Goal: Navigation & Orientation: Find specific page/section

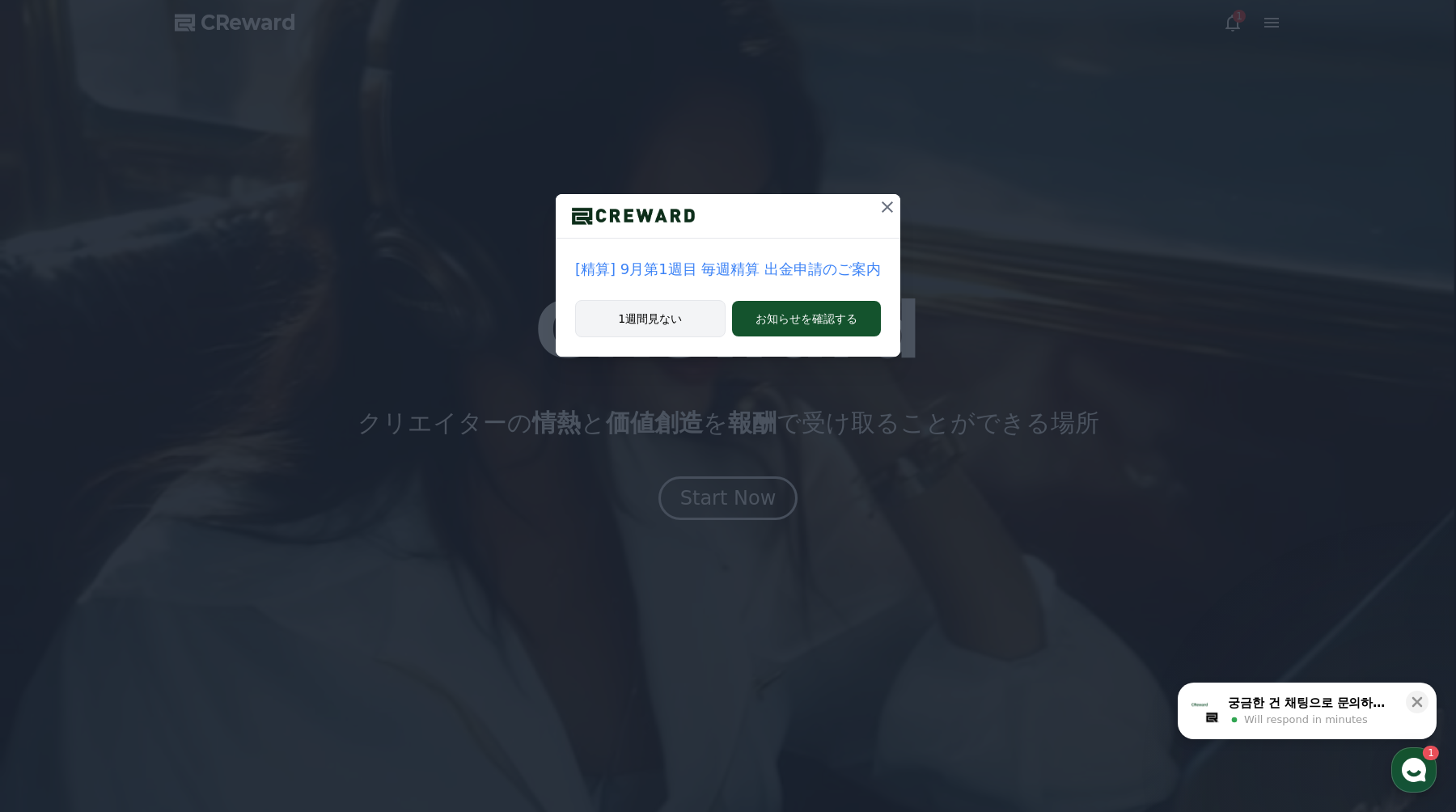
click at [688, 317] on button "1週間見ない" at bounding box center [650, 319] width 150 height 38
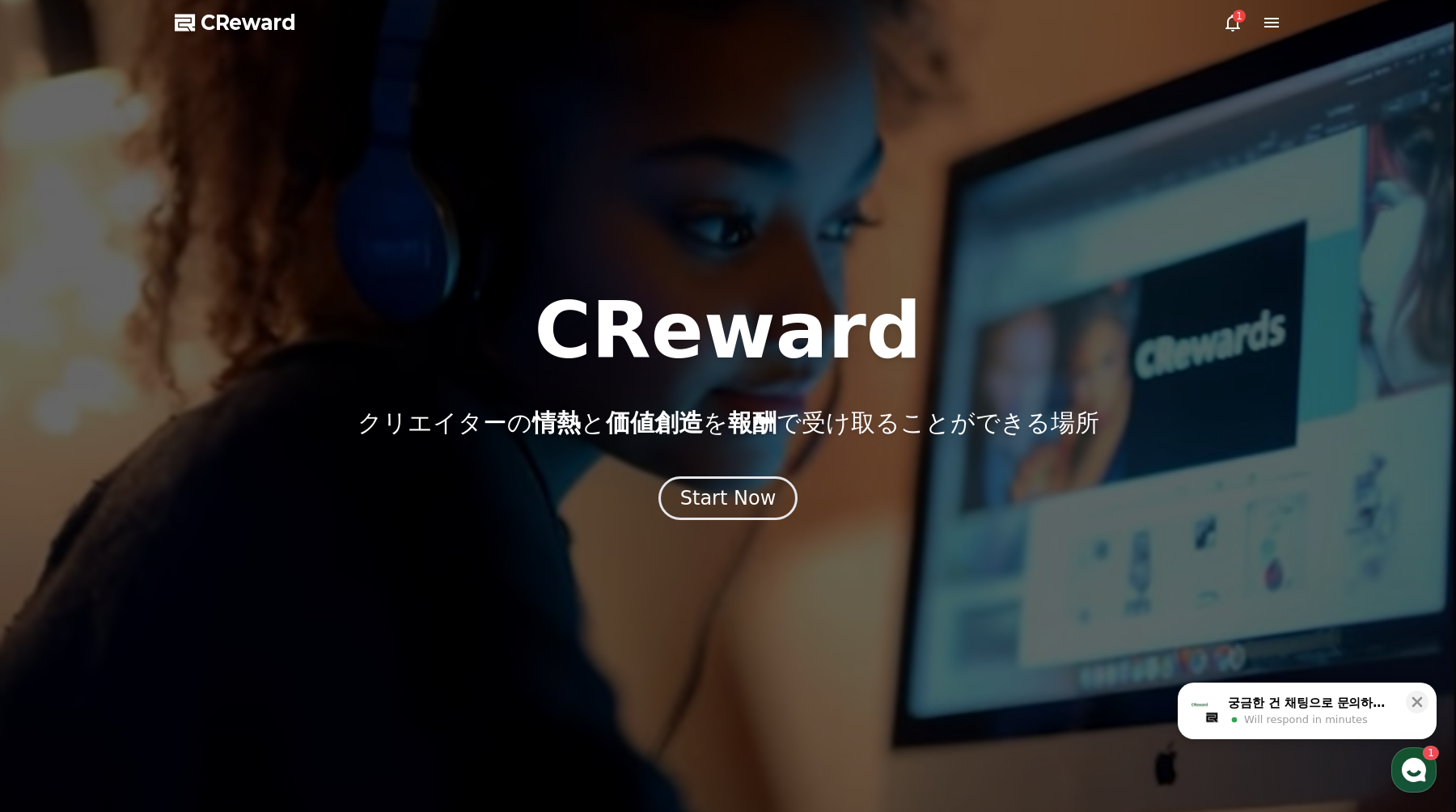
click at [1225, 23] on icon at bounding box center [1233, 23] width 20 height 20
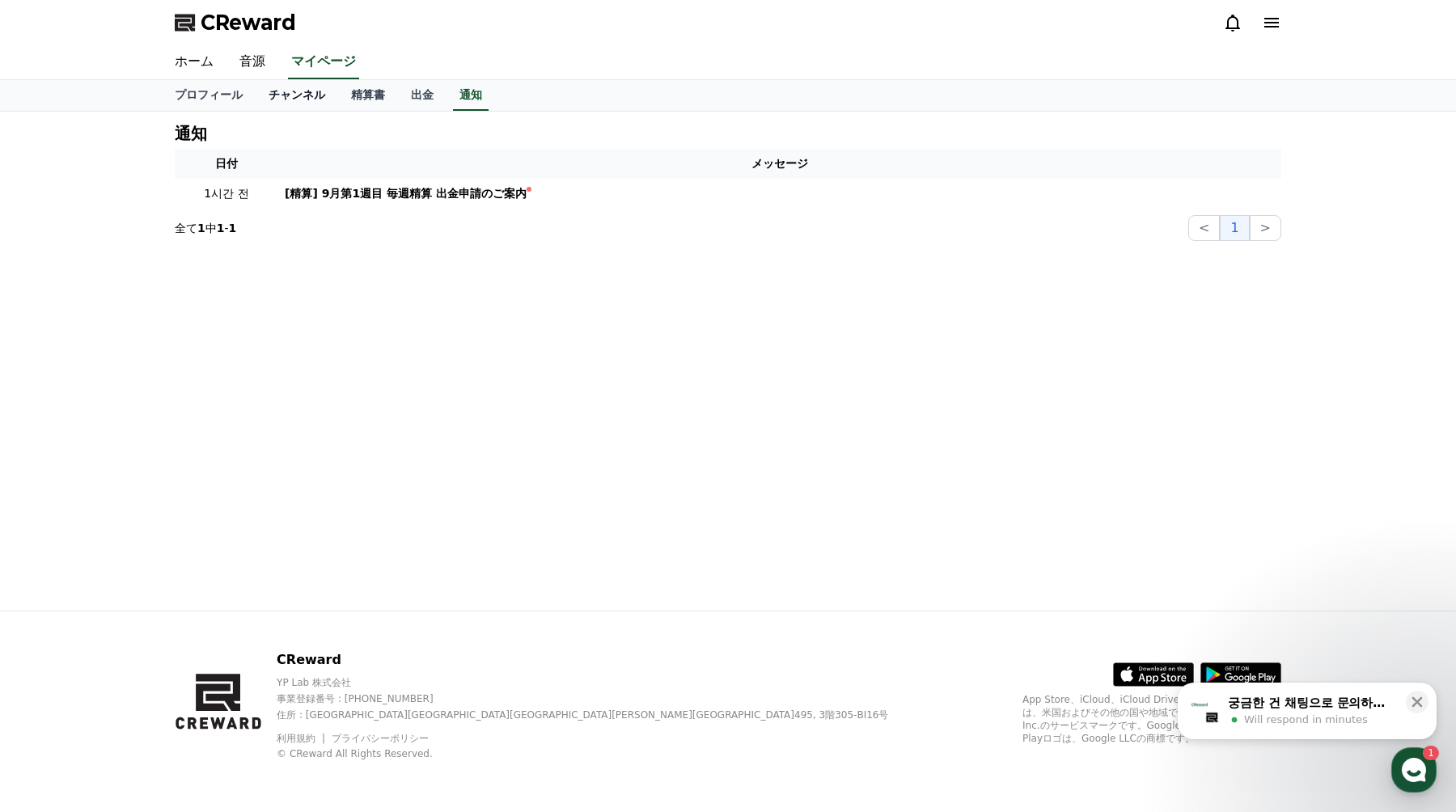
click at [283, 96] on link "チャンネル" at bounding box center [297, 95] width 83 height 31
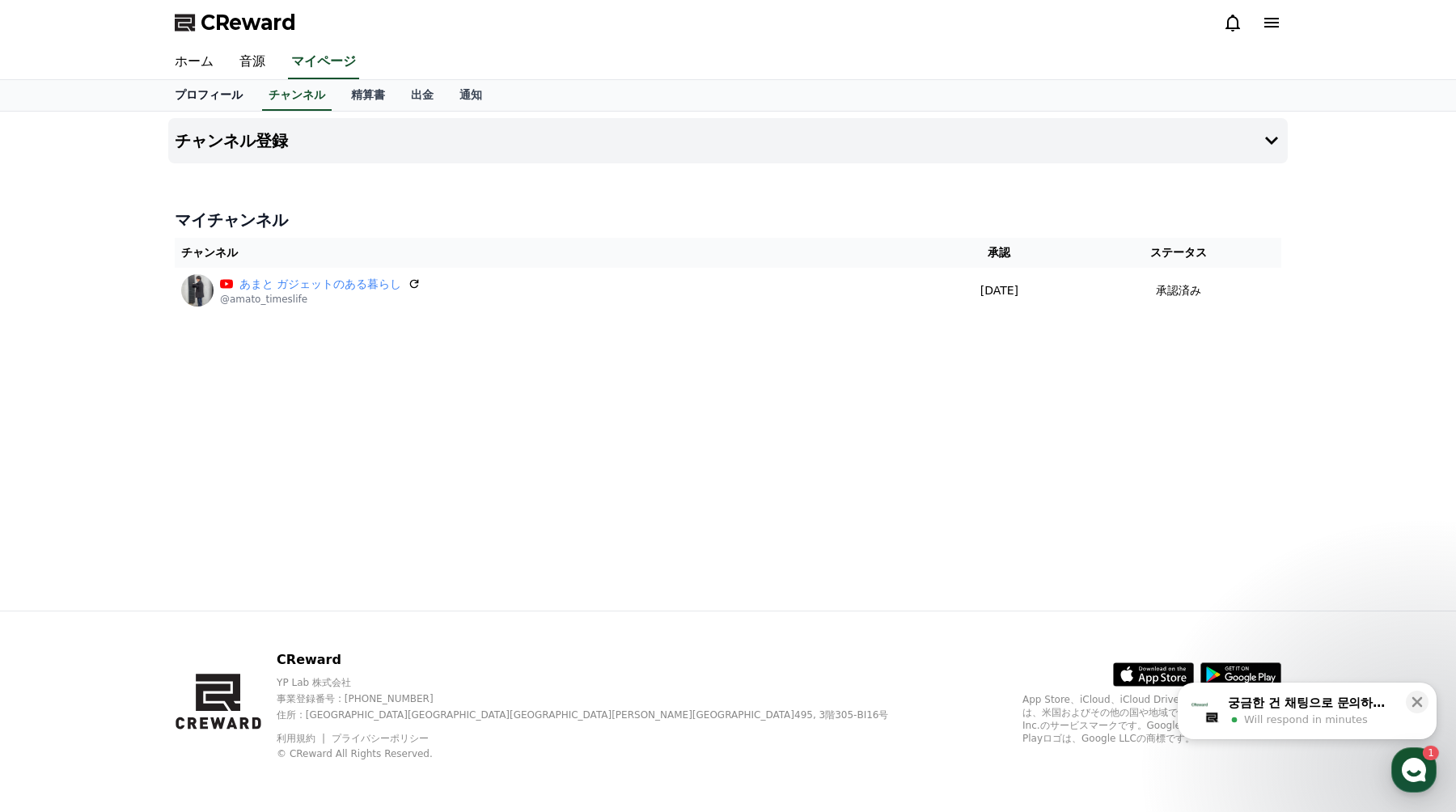
click at [236, 96] on link "プロフィール" at bounding box center [208, 95] width 94 height 31
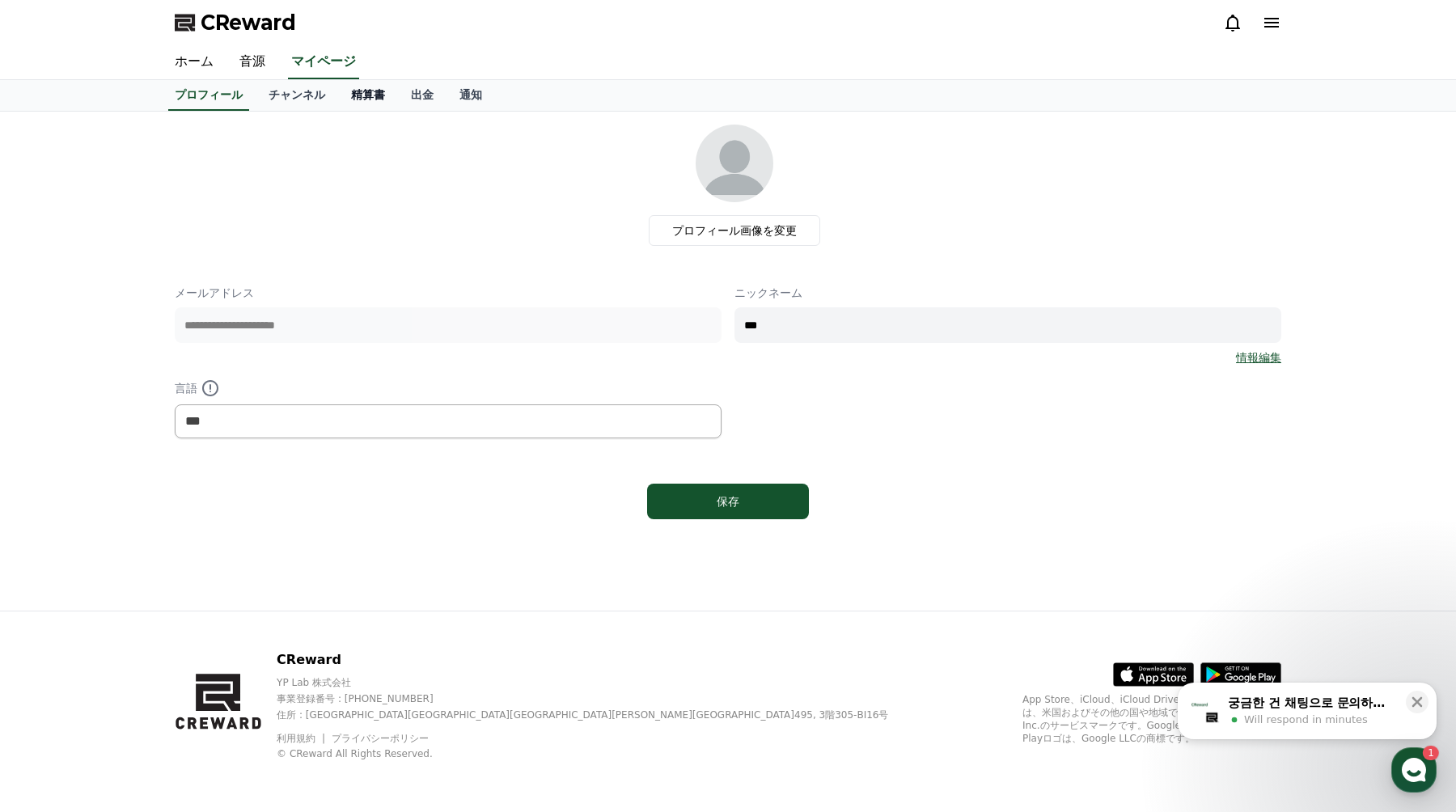
click at [374, 92] on link "精算書" at bounding box center [367, 95] width 60 height 31
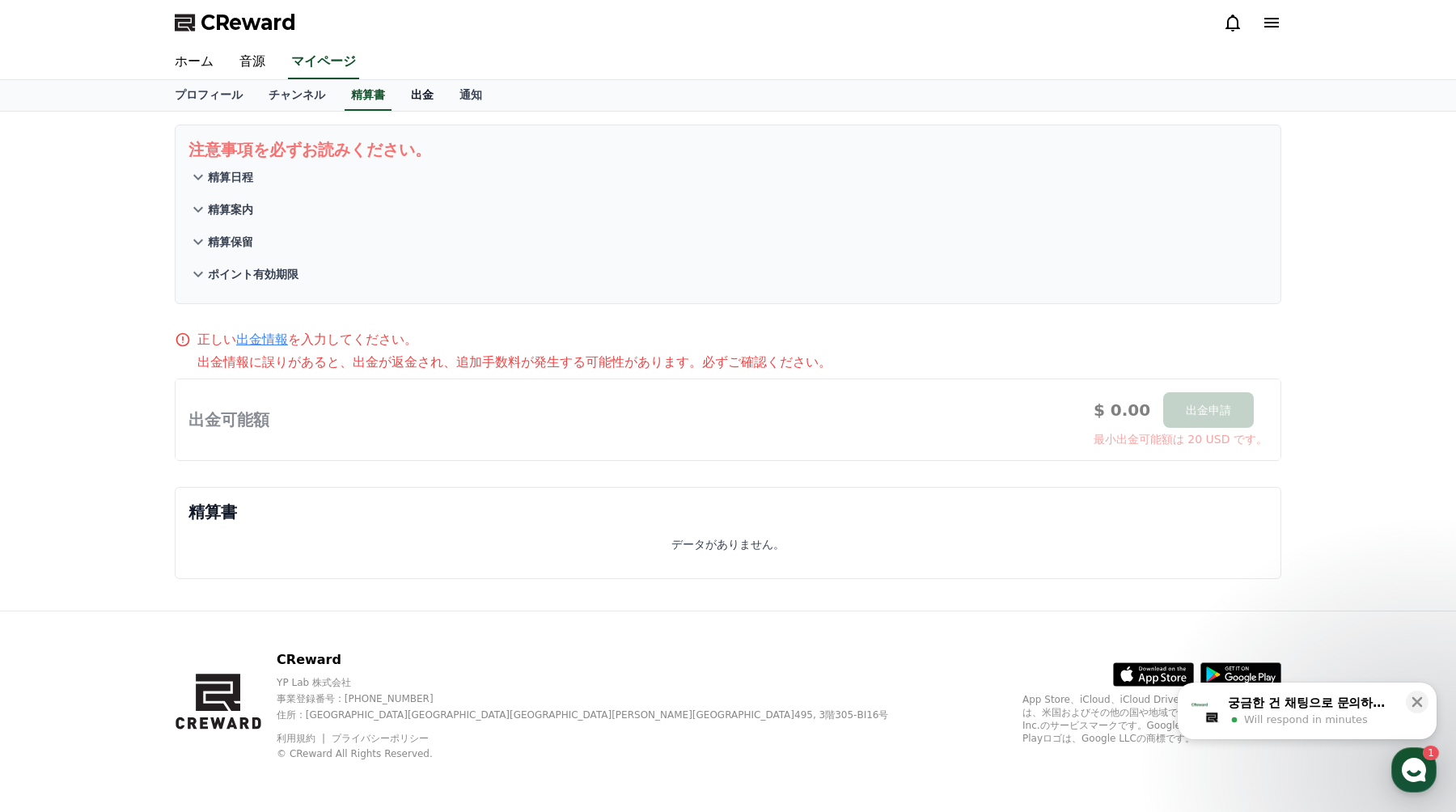
click at [409, 95] on link "出金" at bounding box center [422, 95] width 48 height 31
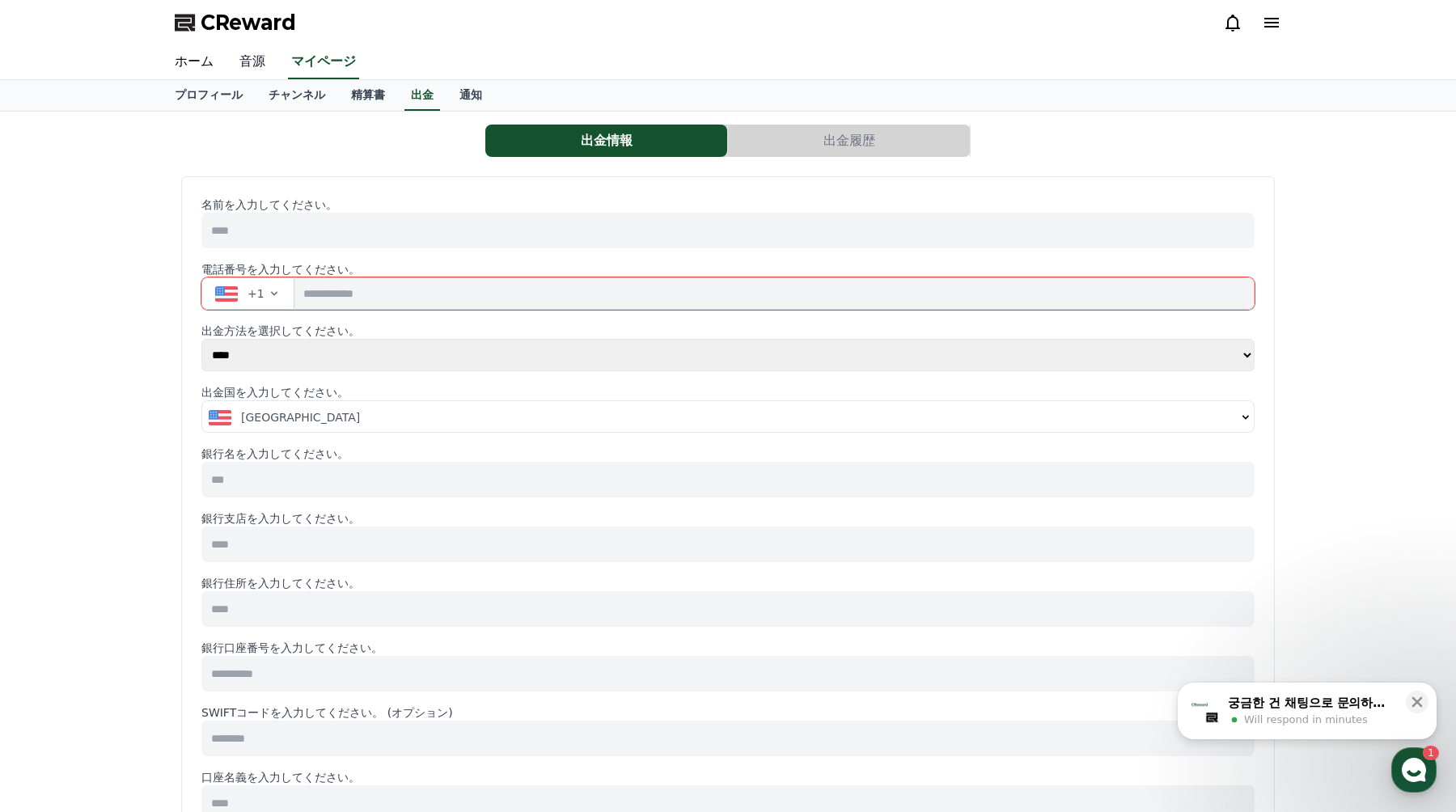
click at [268, 69] on link "音源" at bounding box center [252, 62] width 51 height 34
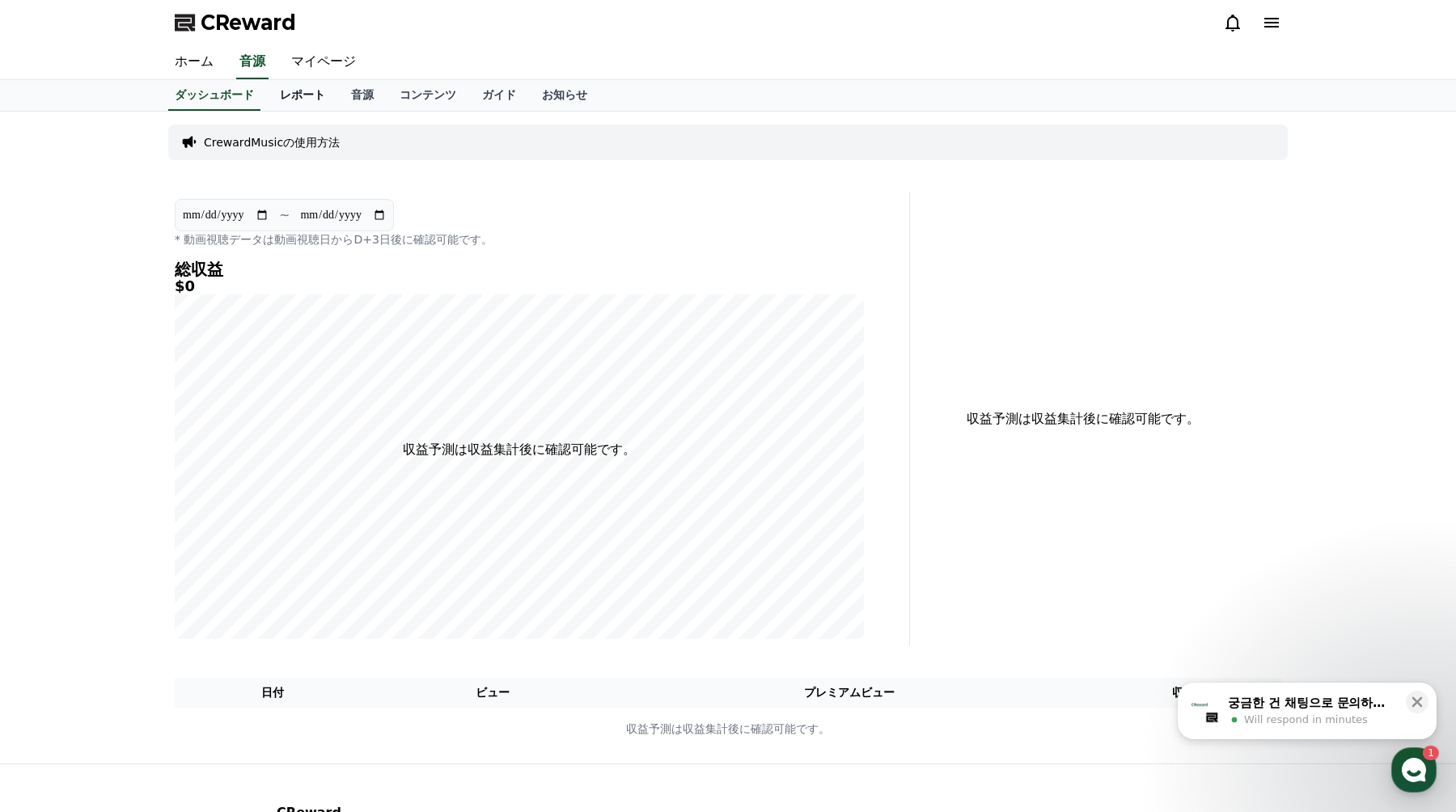
click at [306, 87] on link "レポート" at bounding box center [302, 95] width 71 height 31
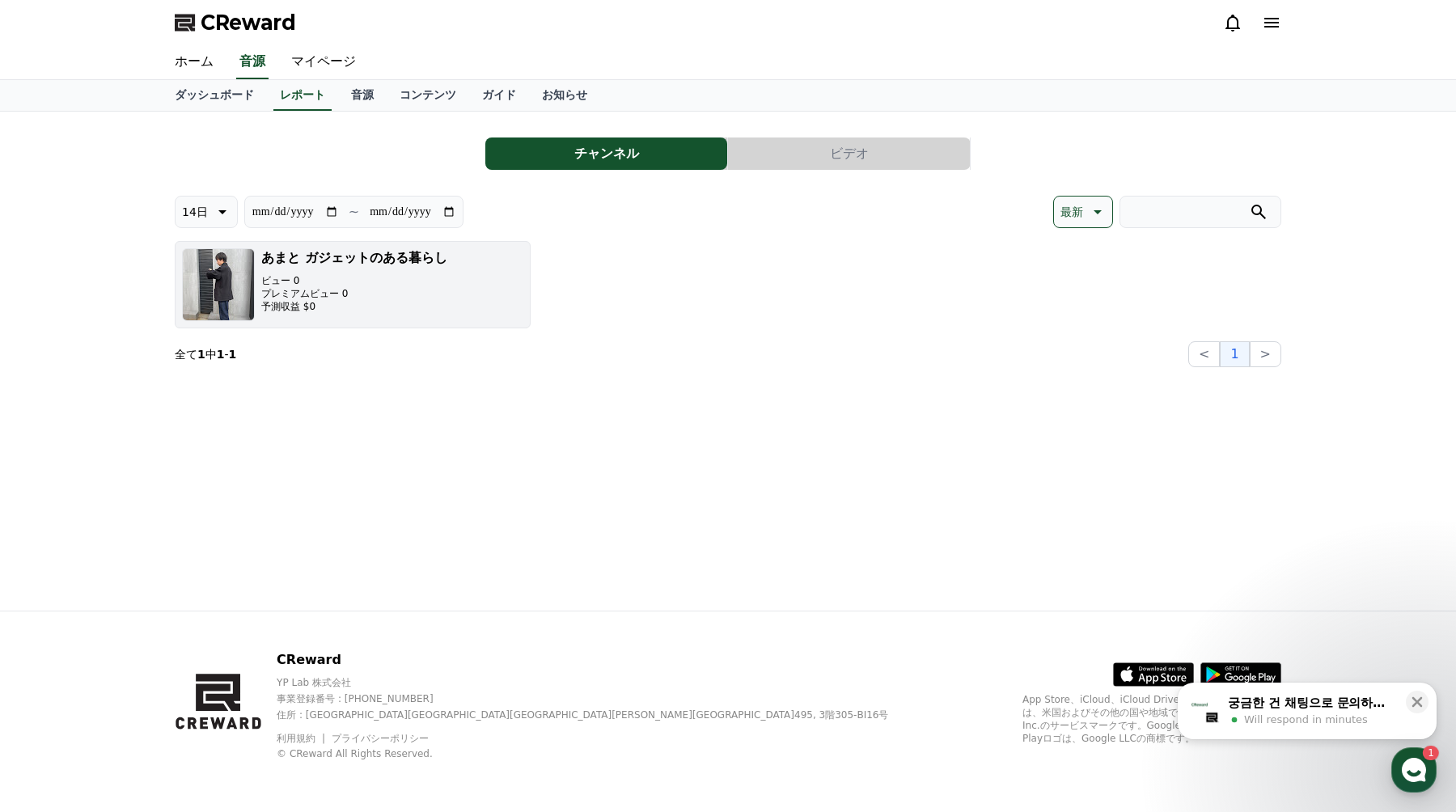
click at [316, 267] on h3 "あまと ガジェットのある暮らし" at bounding box center [355, 258] width 186 height 20
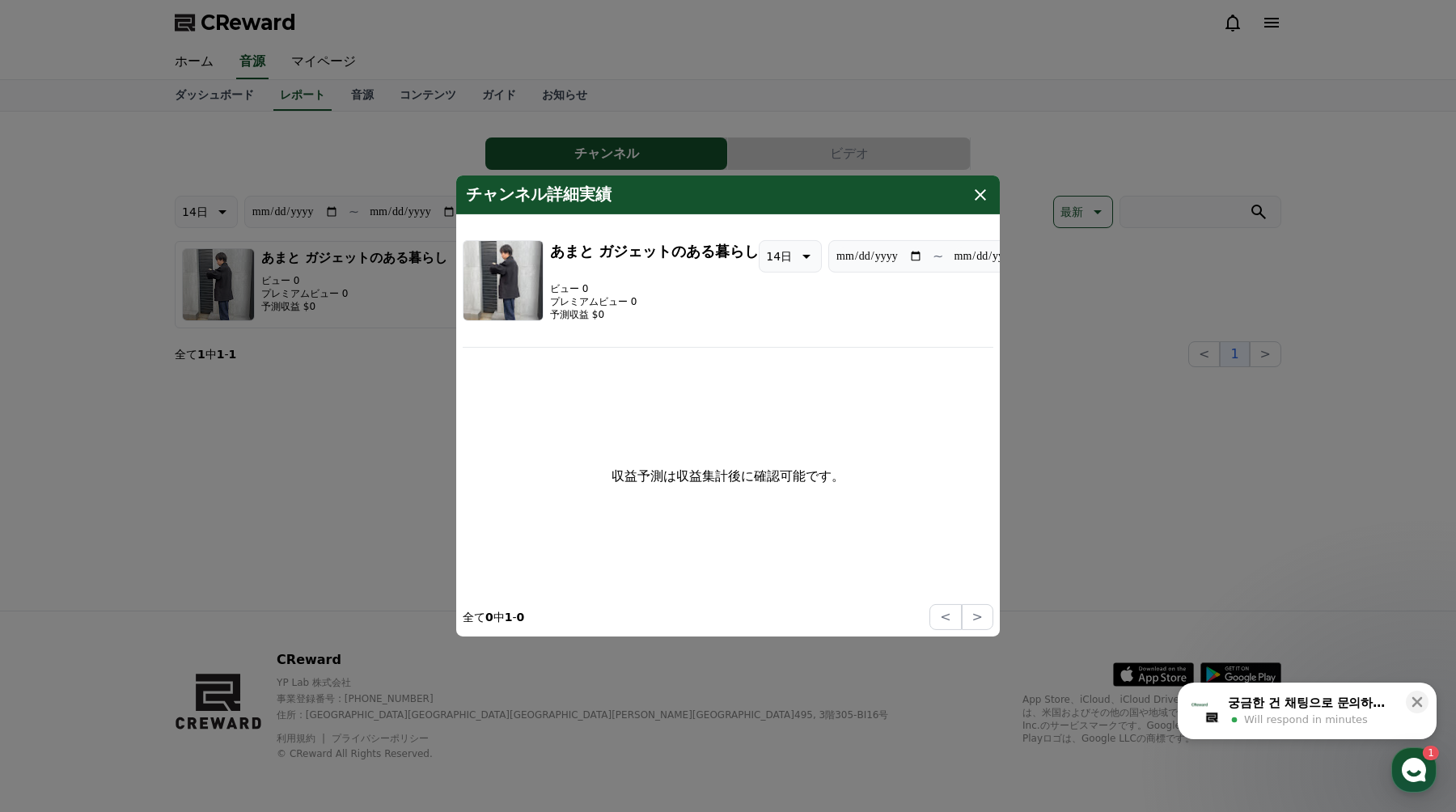
click at [984, 186] on icon "modal" at bounding box center [981, 196] width 20 height 20
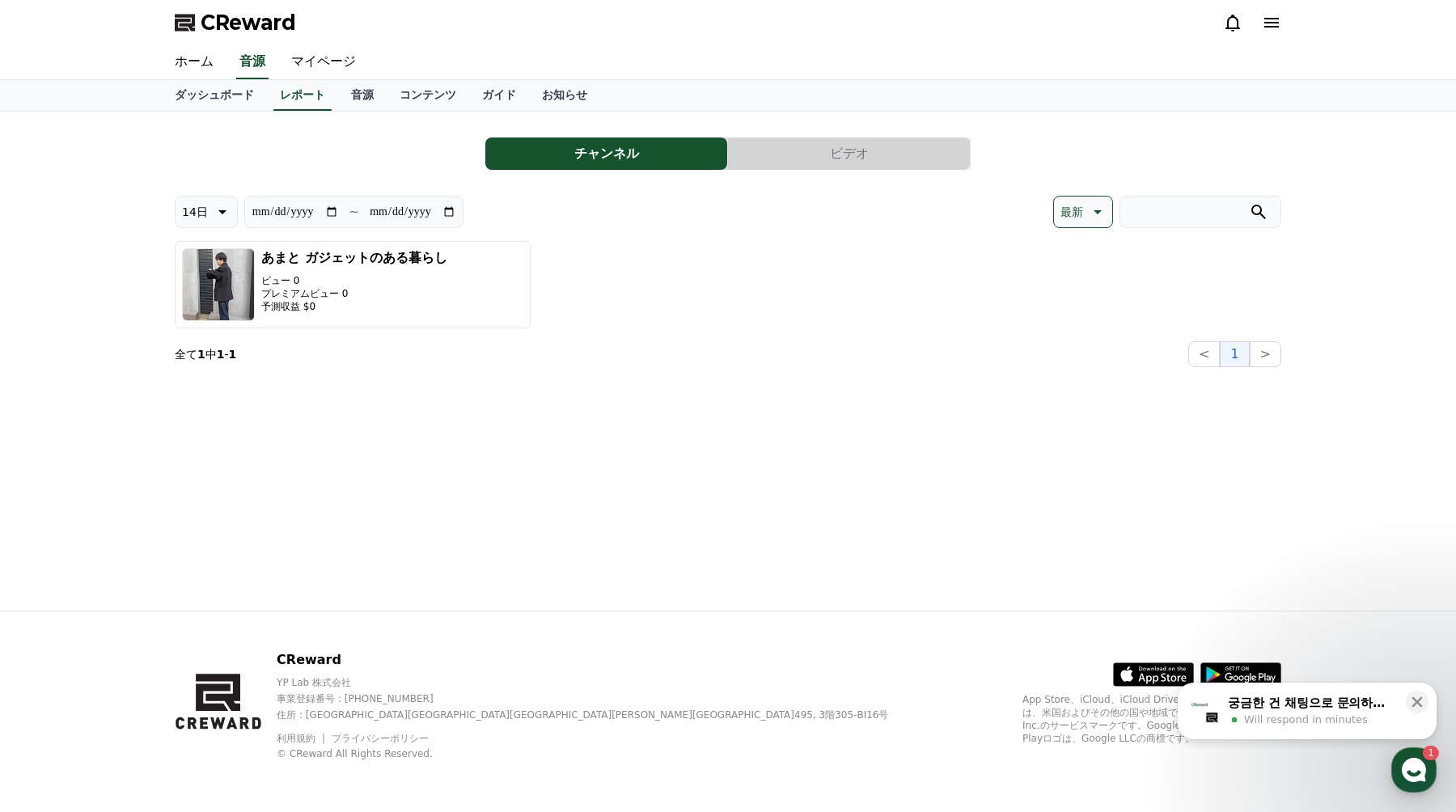
click at [188, 221] on p "14日" at bounding box center [195, 211] width 26 height 23
click at [206, 241] on button "最新" at bounding box center [194, 253] width 36 height 36
type input "**********"
click at [438, 87] on link "コンテンツ" at bounding box center [429, 95] width 83 height 31
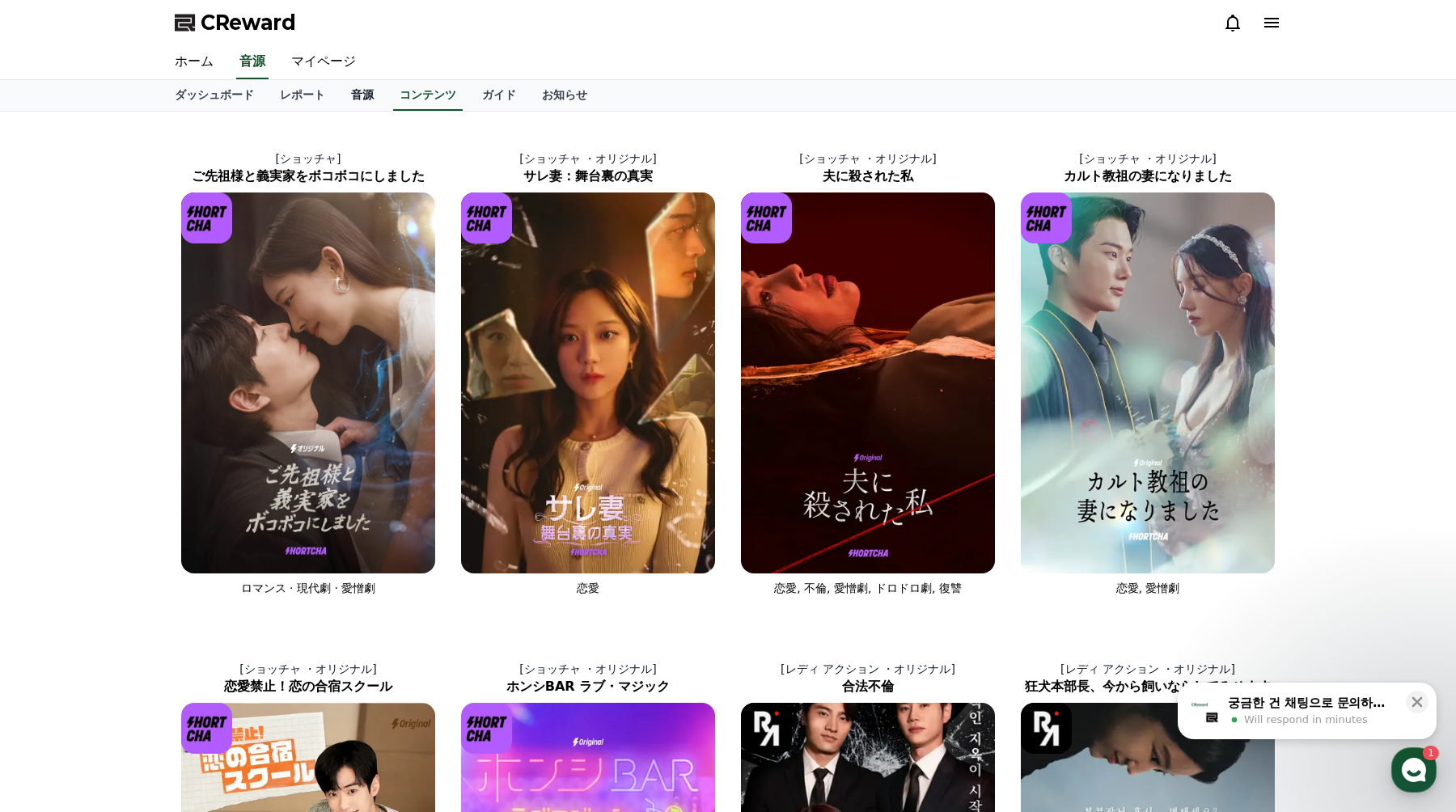
click at [366, 97] on link "音源" at bounding box center [362, 95] width 48 height 31
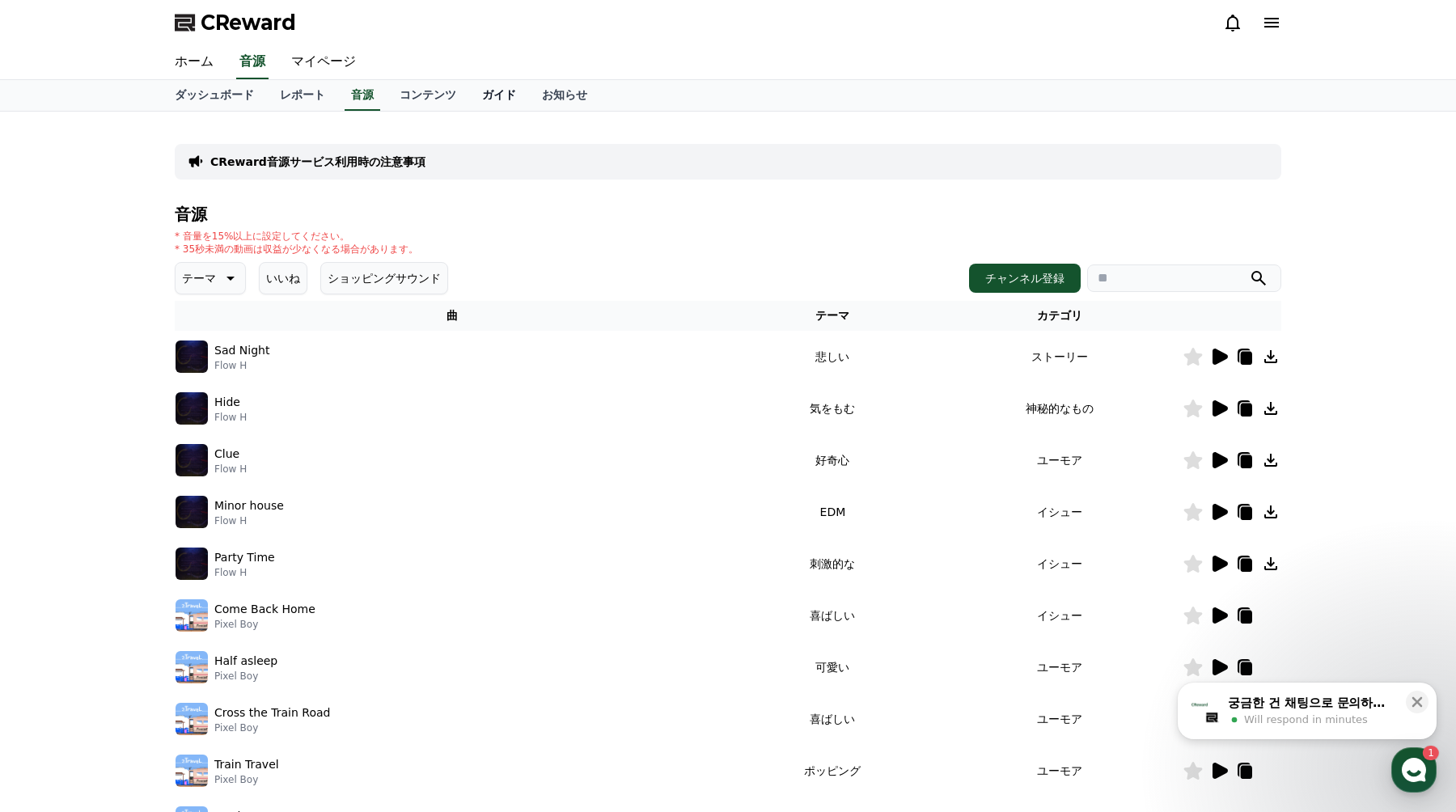
click at [485, 90] on link "ガイド" at bounding box center [499, 95] width 60 height 31
